Goal: Task Accomplishment & Management: Manage account settings

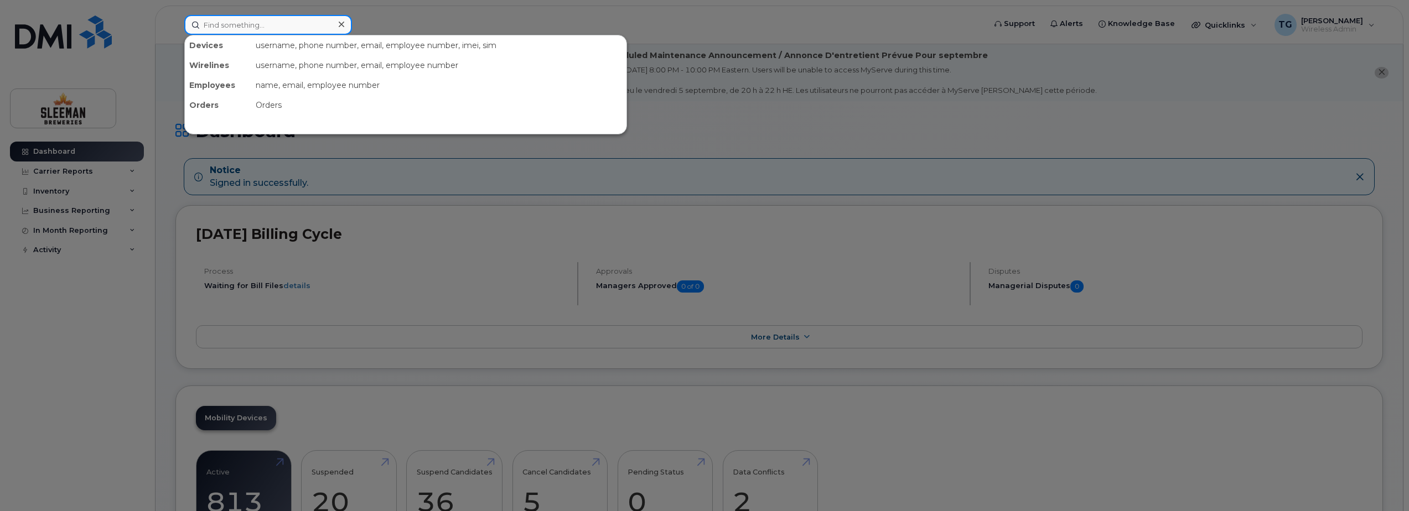
click at [253, 23] on input at bounding box center [268, 25] width 168 height 20
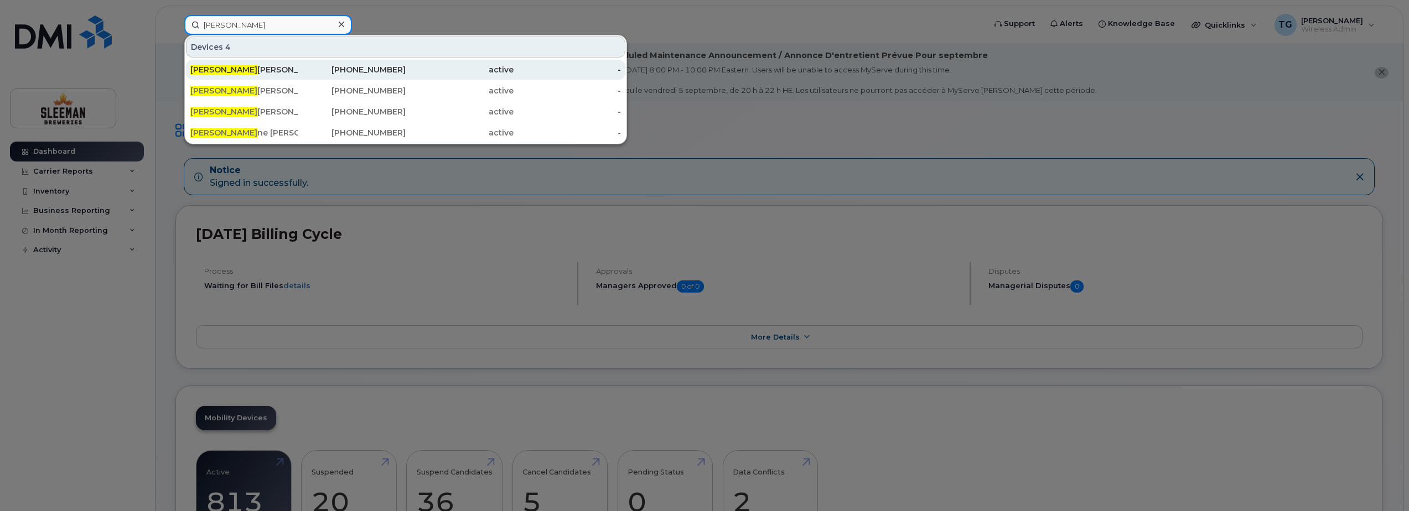
type input "lisa"
click at [257, 65] on div "Lisa Mclean" at bounding box center [244, 69] width 108 height 11
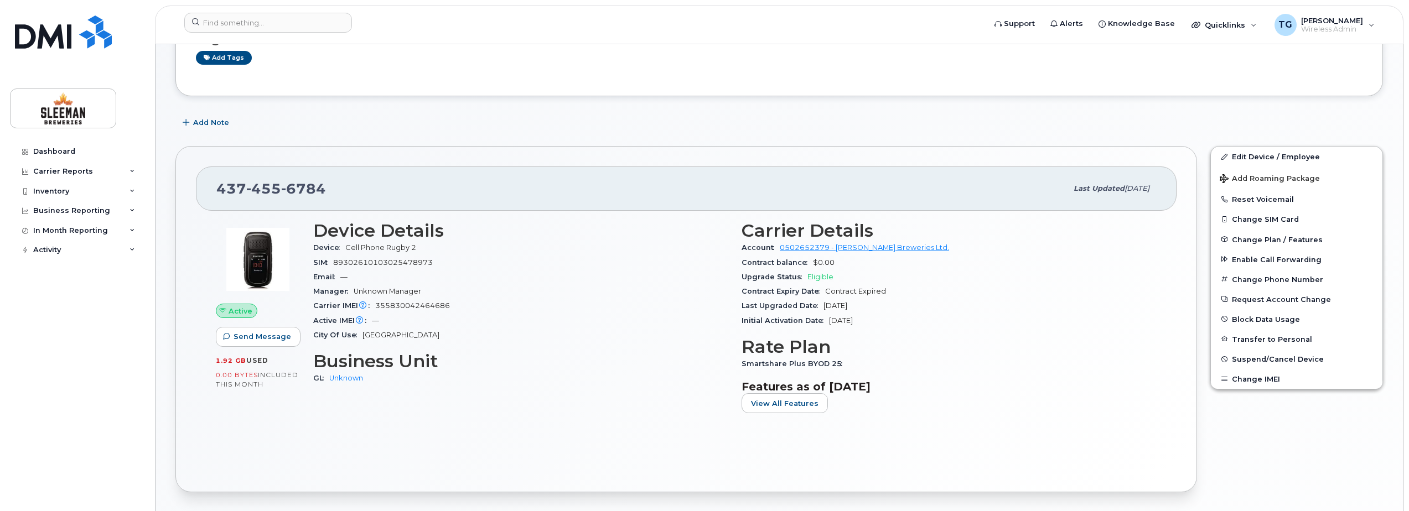
scroll to position [166, 0]
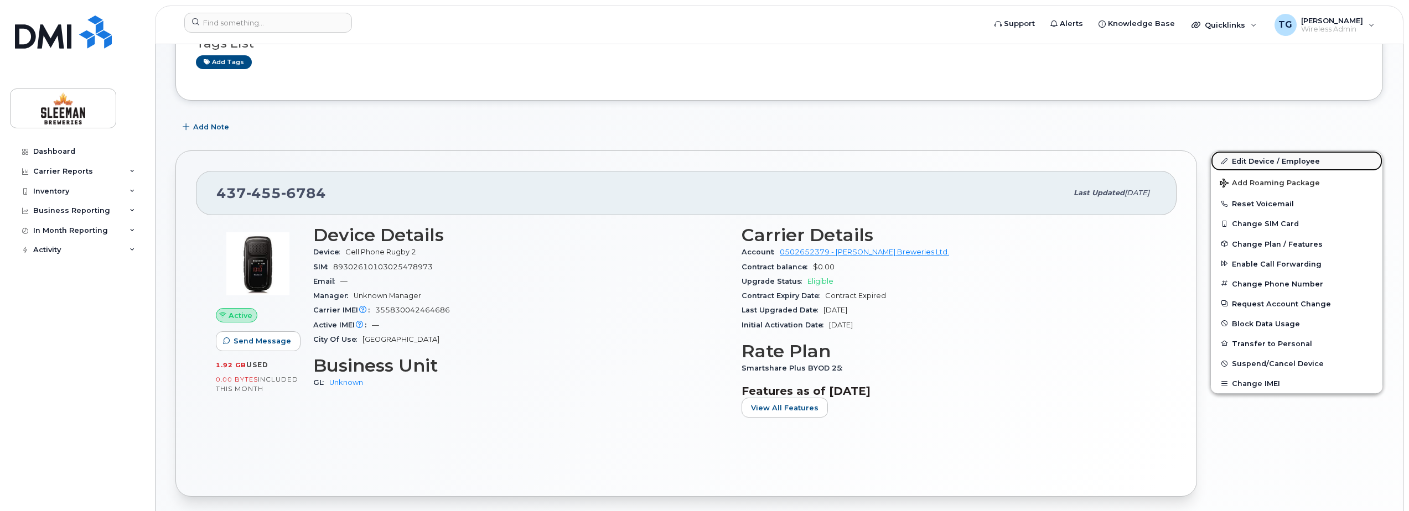
click at [1250, 160] on link "Edit Device / Employee" at bounding box center [1297, 161] width 172 height 20
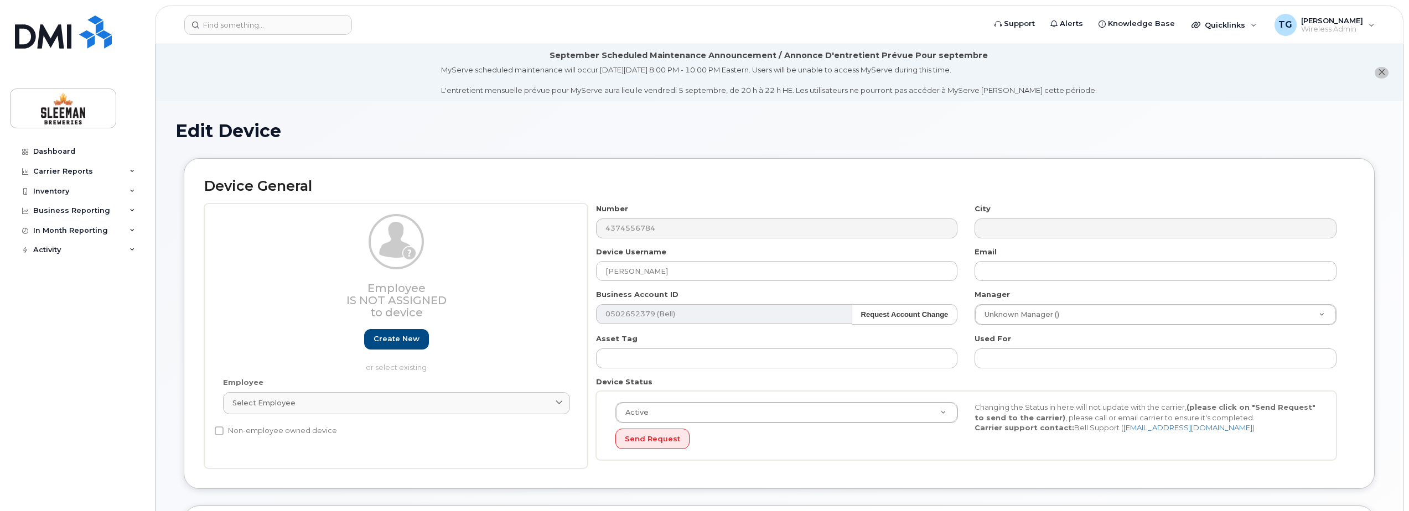
select select "9063150"
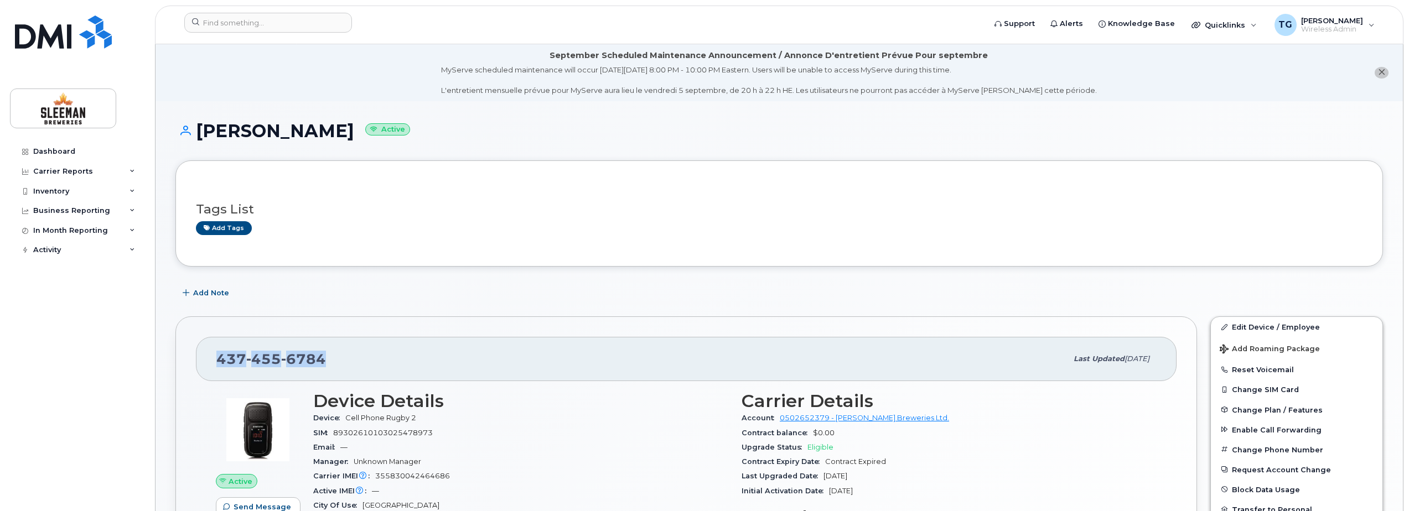
drag, startPoint x: 329, startPoint y: 358, endPoint x: 214, endPoint y: 360, distance: 115.1
click at [214, 360] on div "437 455 6784 Last updated Aug 20, 2025" at bounding box center [686, 359] width 981 height 44
drag, startPoint x: 214, startPoint y: 360, endPoint x: 251, endPoint y: 363, distance: 36.6
copy span "437 455 6784"
drag, startPoint x: 1257, startPoint y: 329, endPoint x: 1174, endPoint y: 319, distance: 83.6
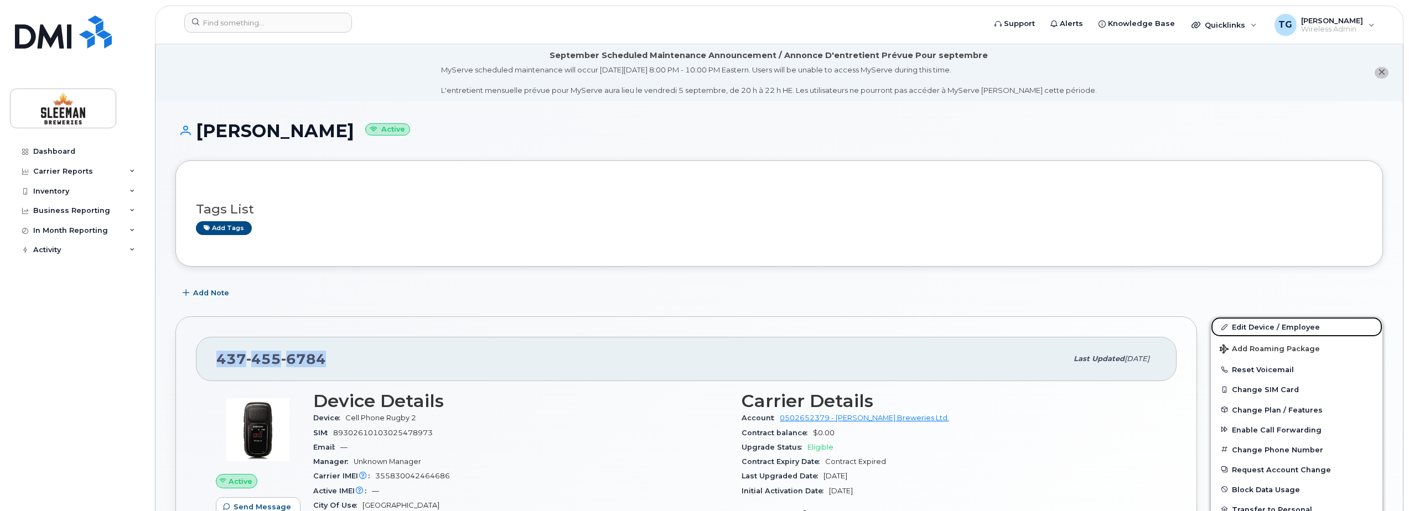
click at [1257, 329] on link "Edit Device / Employee" at bounding box center [1297, 327] width 172 height 20
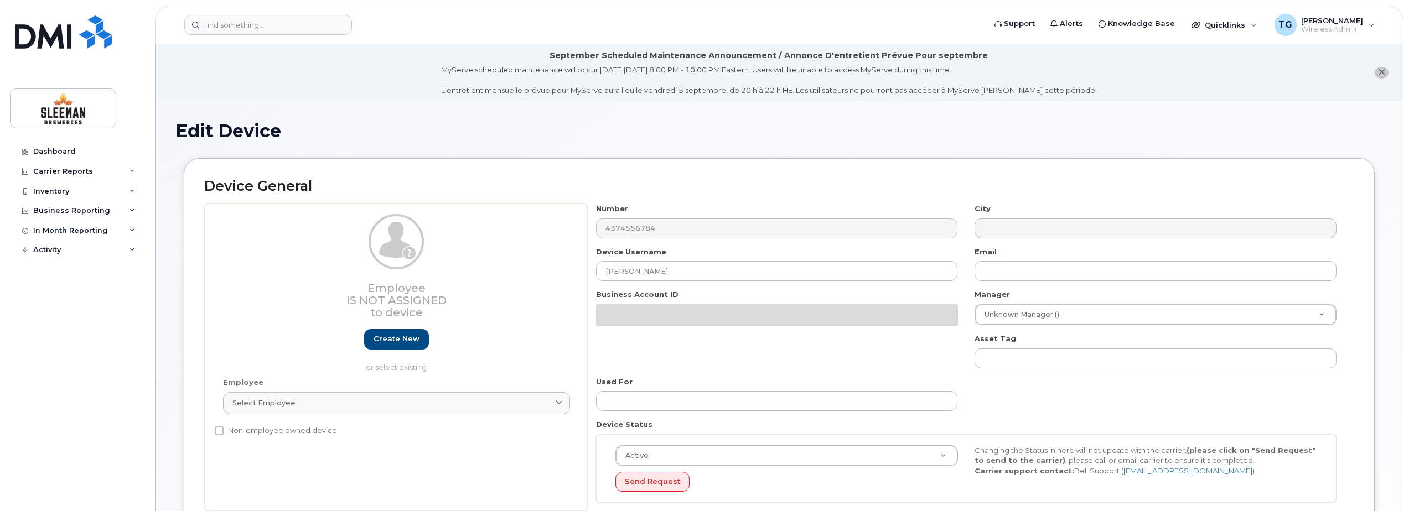
select select "9063150"
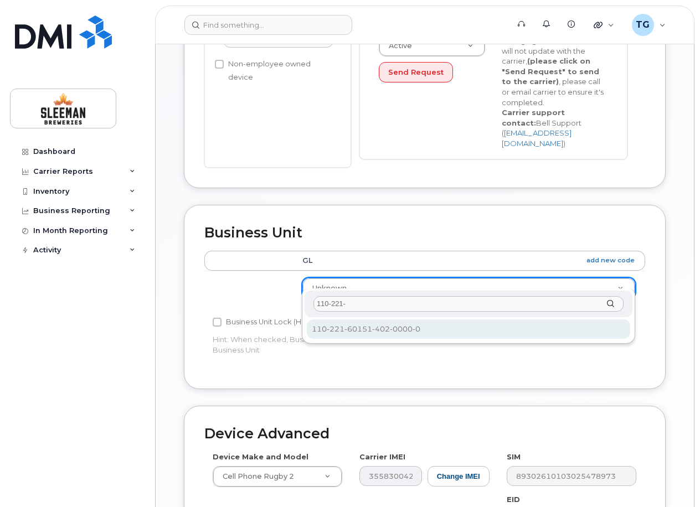
type input "110-221-"
select select "9063162"
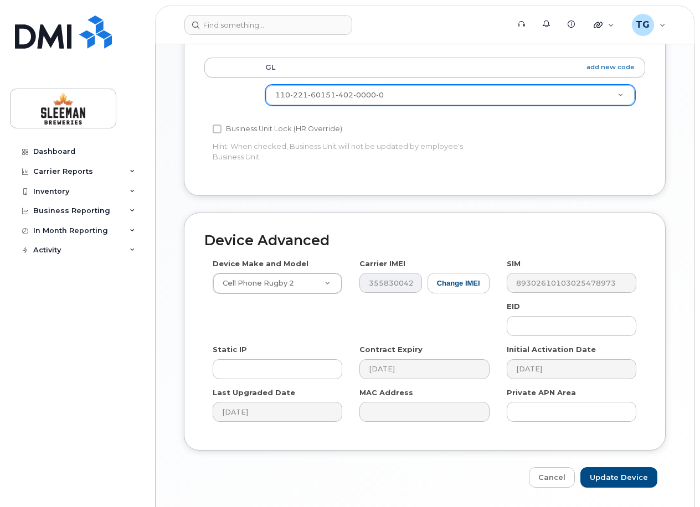
scroll to position [606, 0]
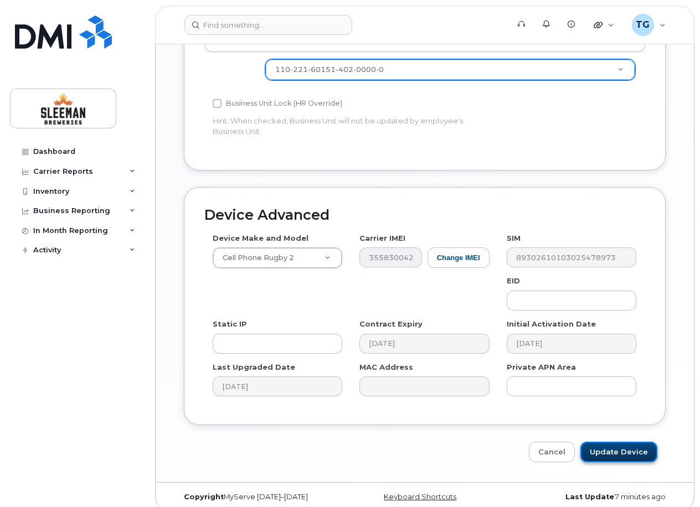
click at [603, 442] on input "Update Device" at bounding box center [618, 452] width 77 height 20
type input "Saving..."
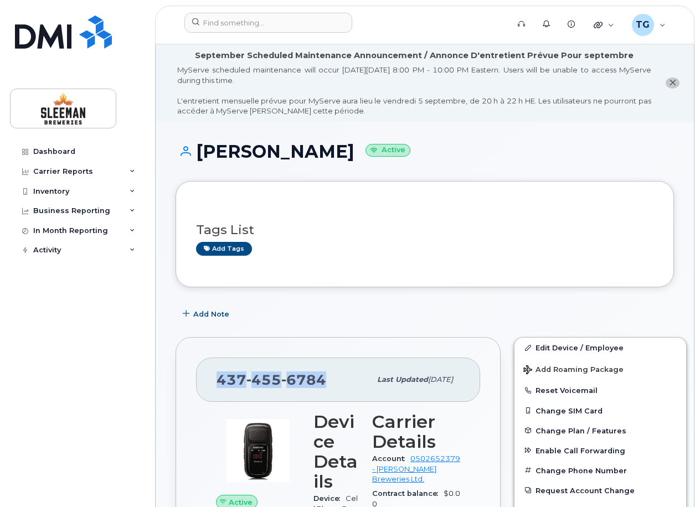
drag, startPoint x: 323, startPoint y: 381, endPoint x: 210, endPoint y: 381, distance: 112.9
click at [210, 381] on div "437 455 6784 Last updated Sep 02, 2025" at bounding box center [338, 380] width 284 height 44
drag, startPoint x: 210, startPoint y: 381, endPoint x: 234, endPoint y: 384, distance: 24.5
copy span "437 455 6784"
drag, startPoint x: 282, startPoint y: 137, endPoint x: 298, endPoint y: 153, distance: 22.7
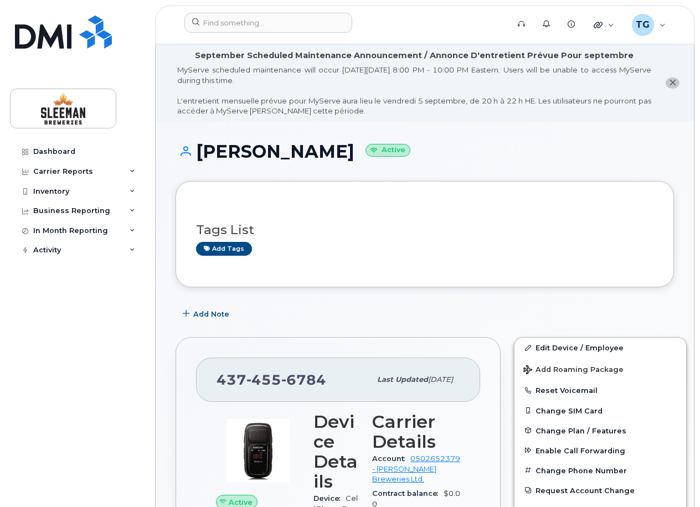
drag, startPoint x: 308, startPoint y: 154, endPoint x: 196, endPoint y: 154, distance: 112.4
click at [196, 154] on h1 "Lisa Mclean Active" at bounding box center [424, 151] width 498 height 19
copy h1 "[PERSON_NAME]"
drag, startPoint x: 330, startPoint y: 376, endPoint x: 215, endPoint y: 379, distance: 114.6
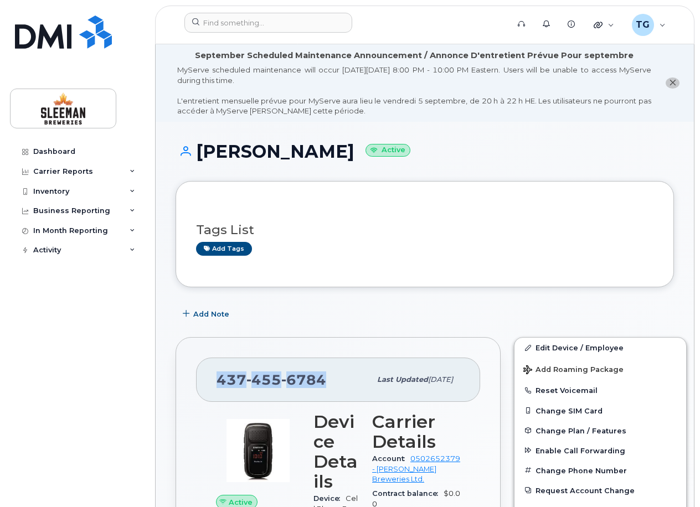
click at [215, 379] on div "437 455 6784 Last updated Sep 02, 2025" at bounding box center [338, 380] width 284 height 44
copy span "437 455 6784"
